Goal: Information Seeking & Learning: Understand process/instructions

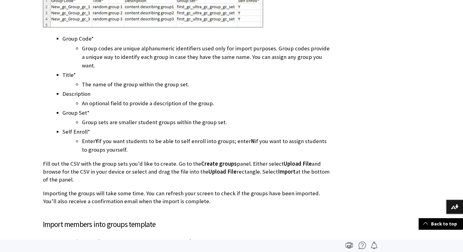
scroll to position [1808, 0]
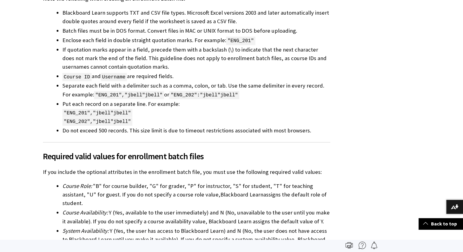
scroll to position [267, 0]
